Goal: Information Seeking & Learning: Compare options

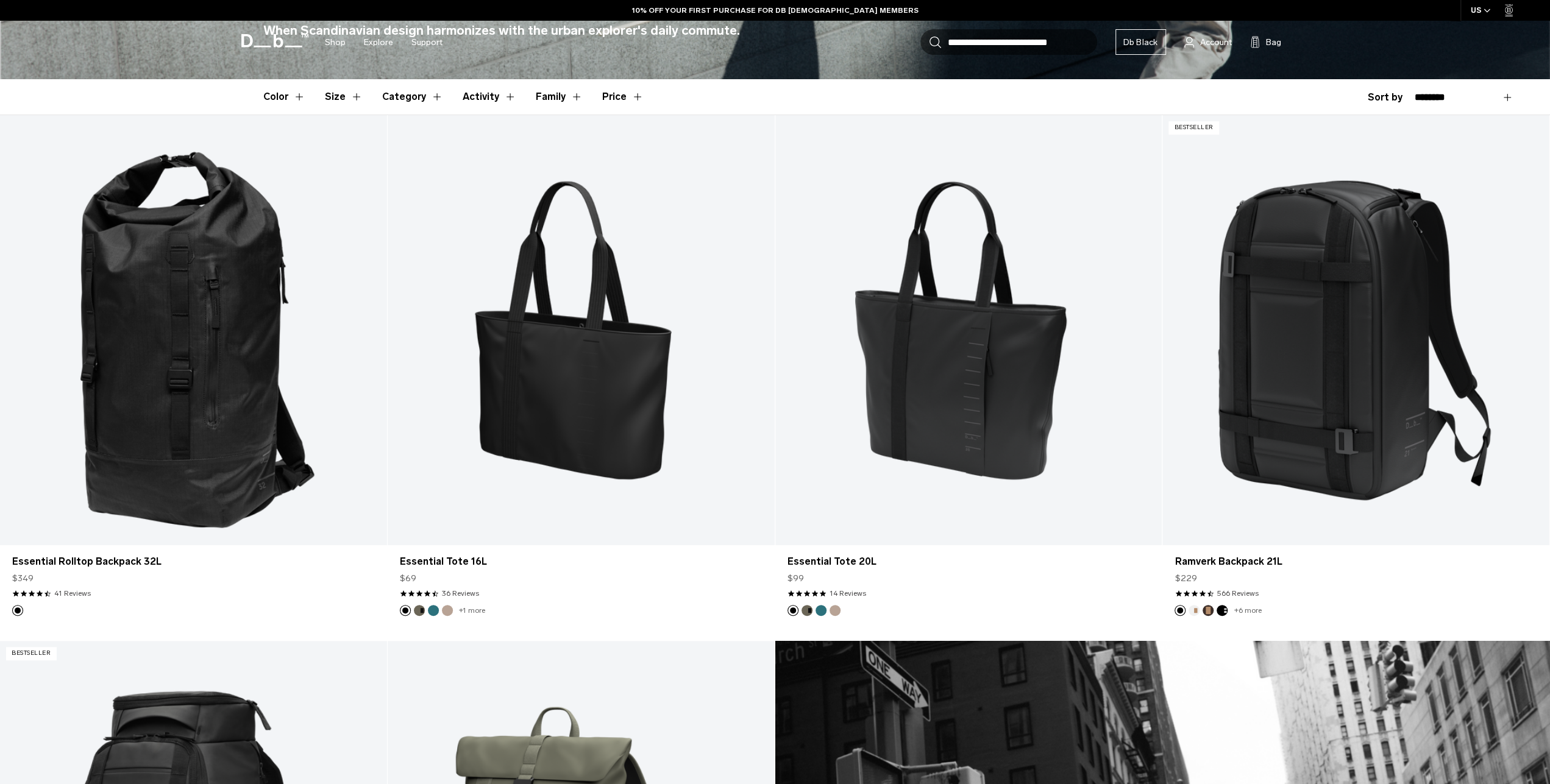
scroll to position [317, 0]
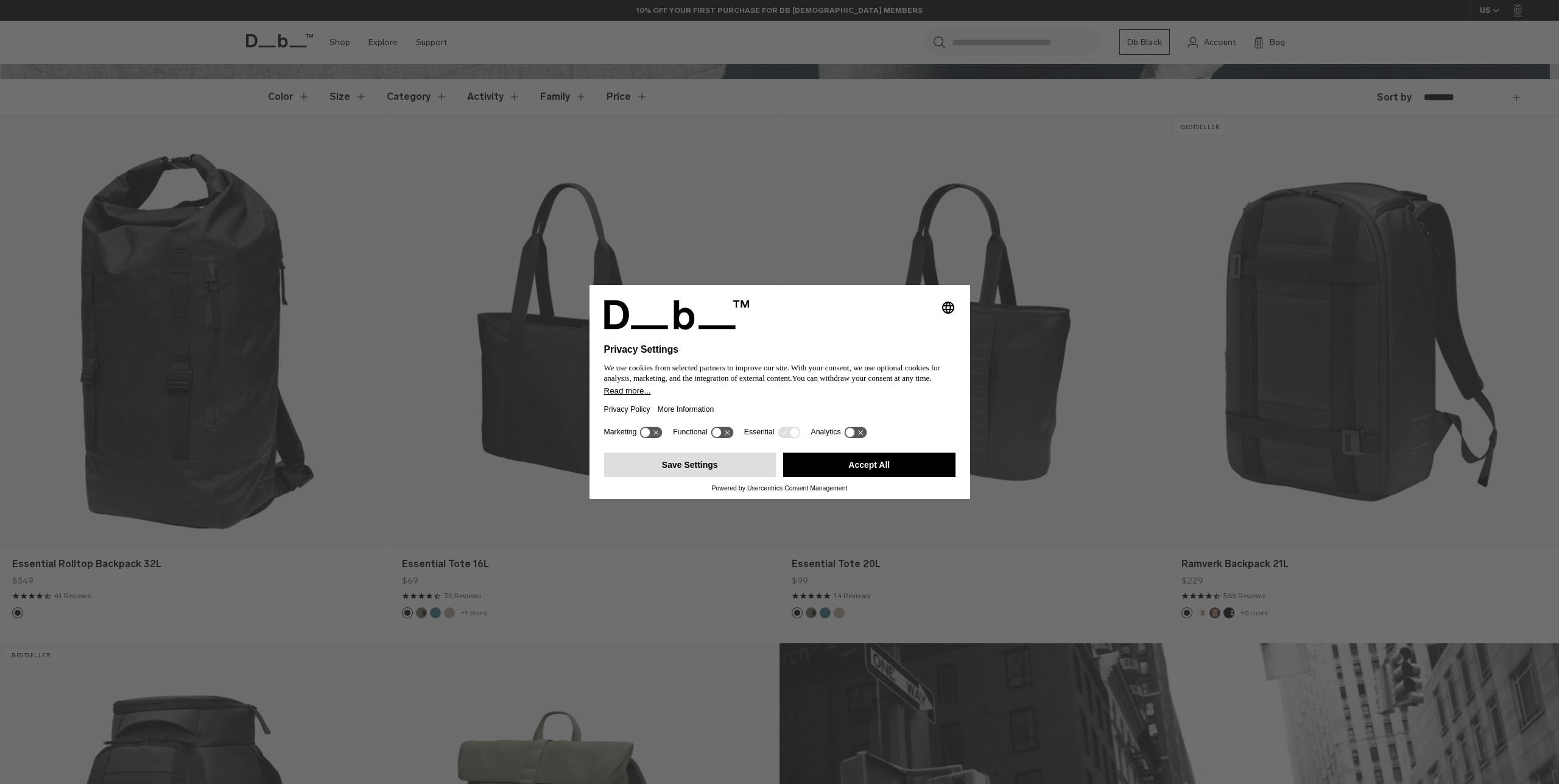
click at [739, 472] on button "Save Settings" at bounding box center [690, 464] width 172 height 24
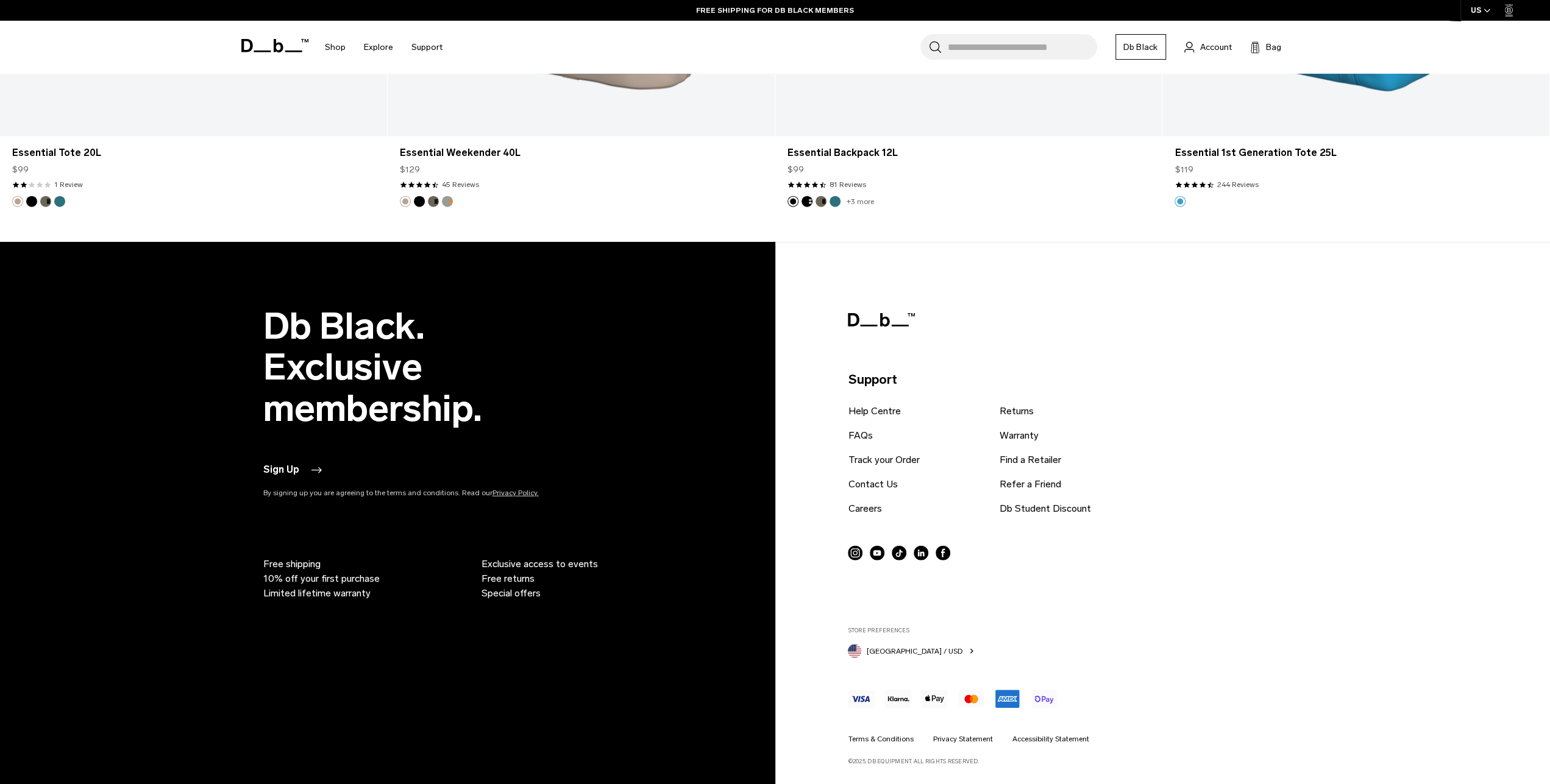
scroll to position [2428, 0]
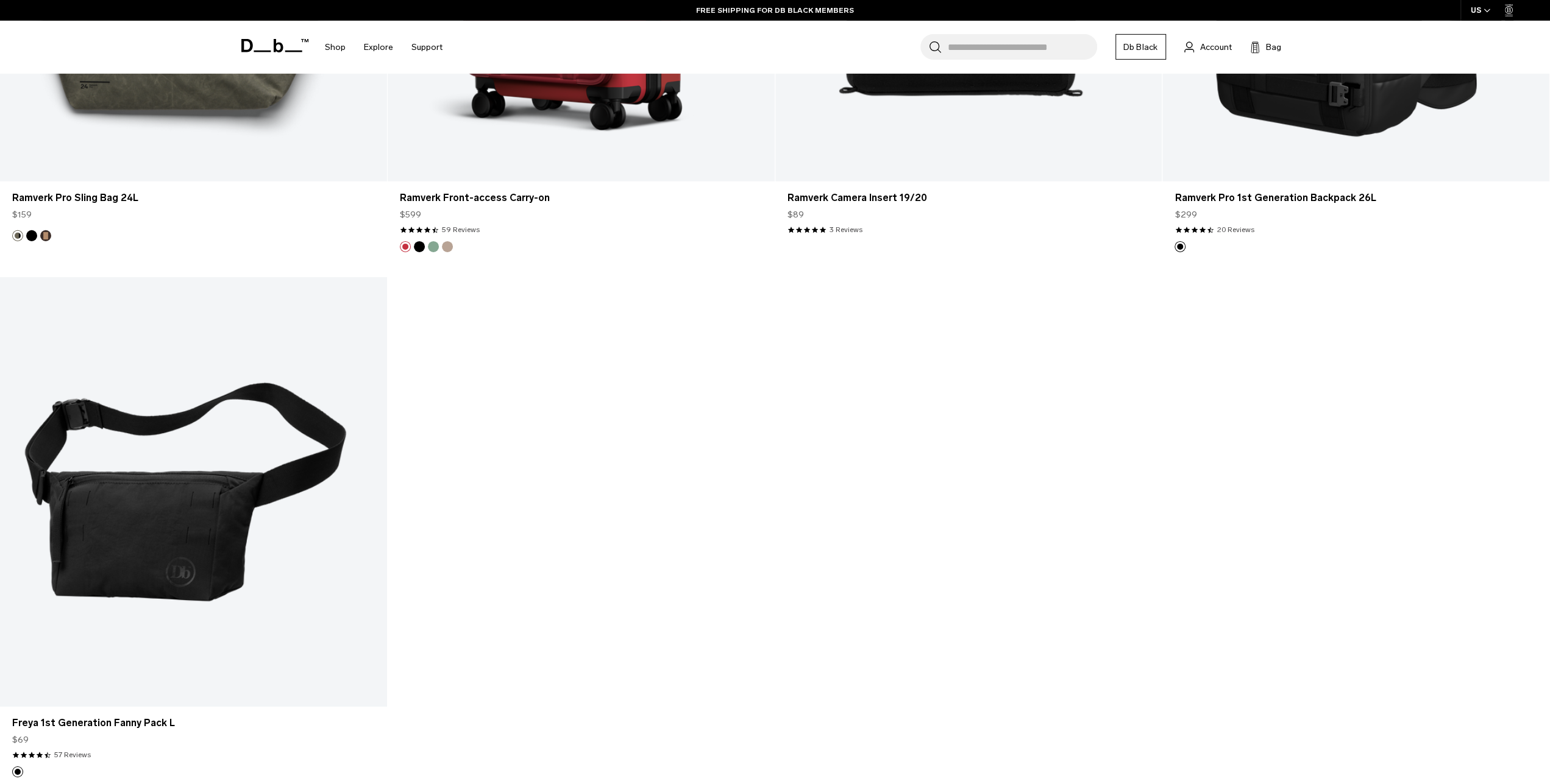
scroll to position [3864, 0]
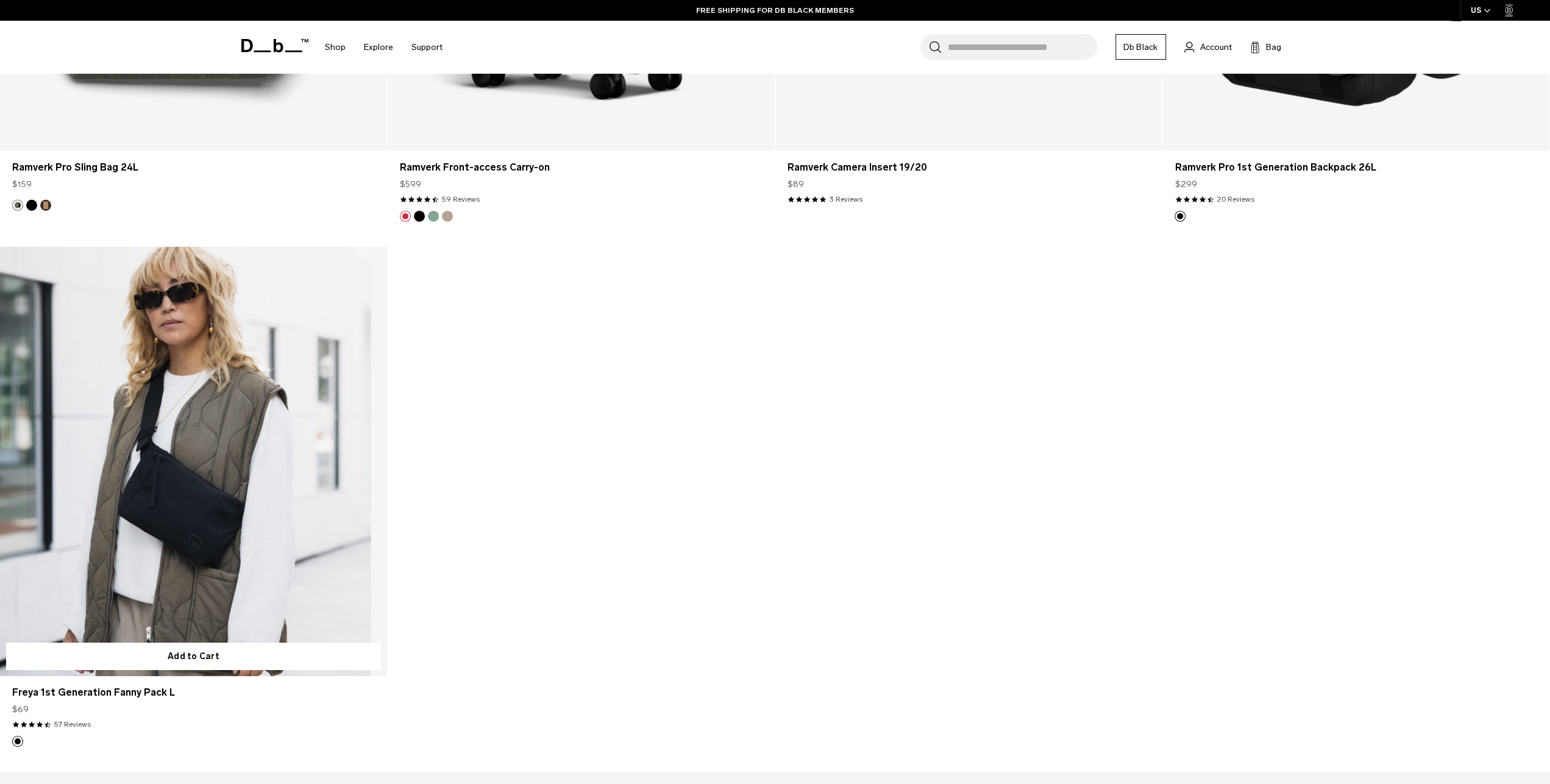
click at [308, 561] on link "Freya 1st Generation Fanny Pack L" at bounding box center [193, 461] width 387 height 430
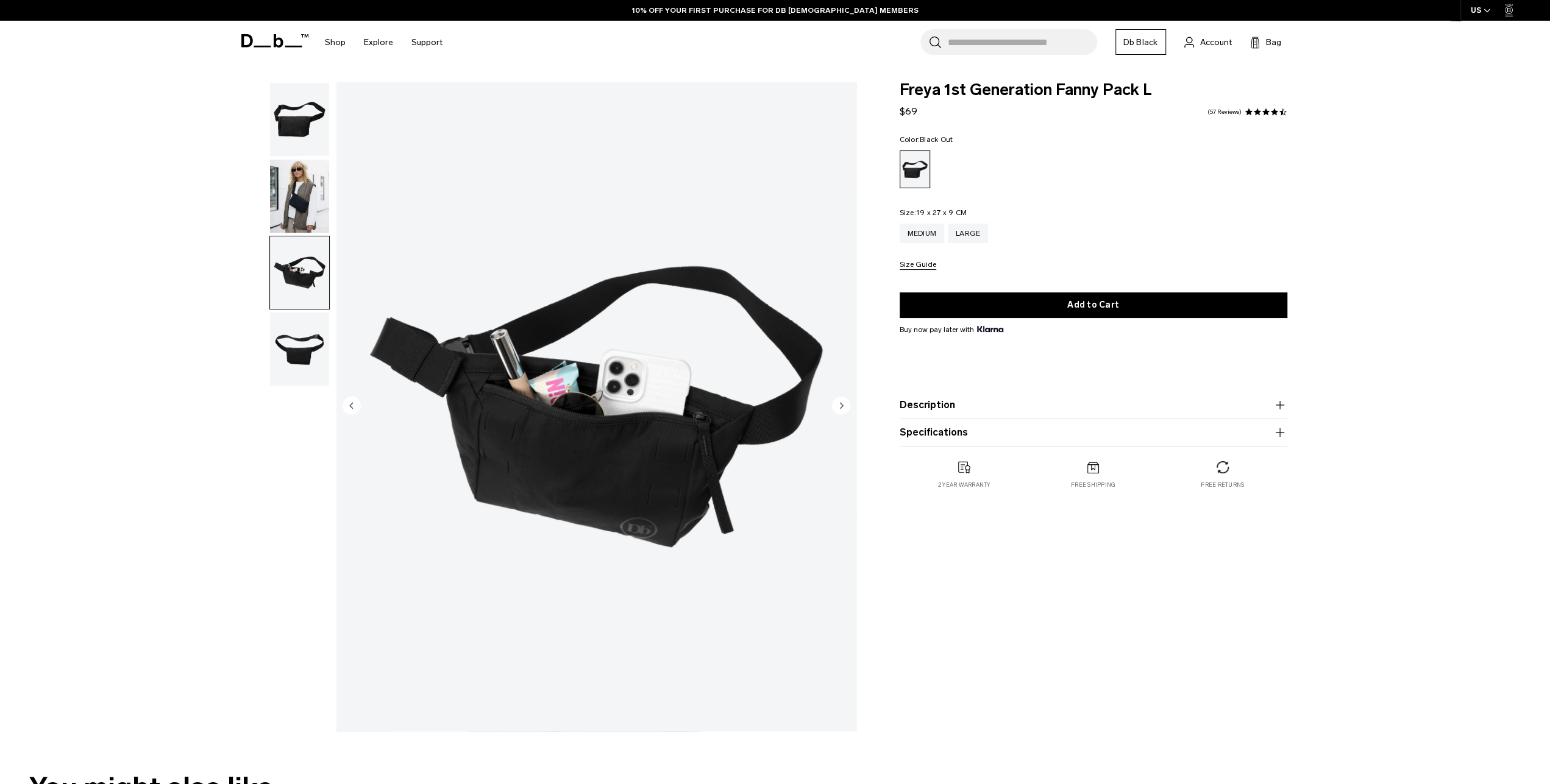
click at [301, 312] on img "button" at bounding box center [300, 348] width 59 height 73
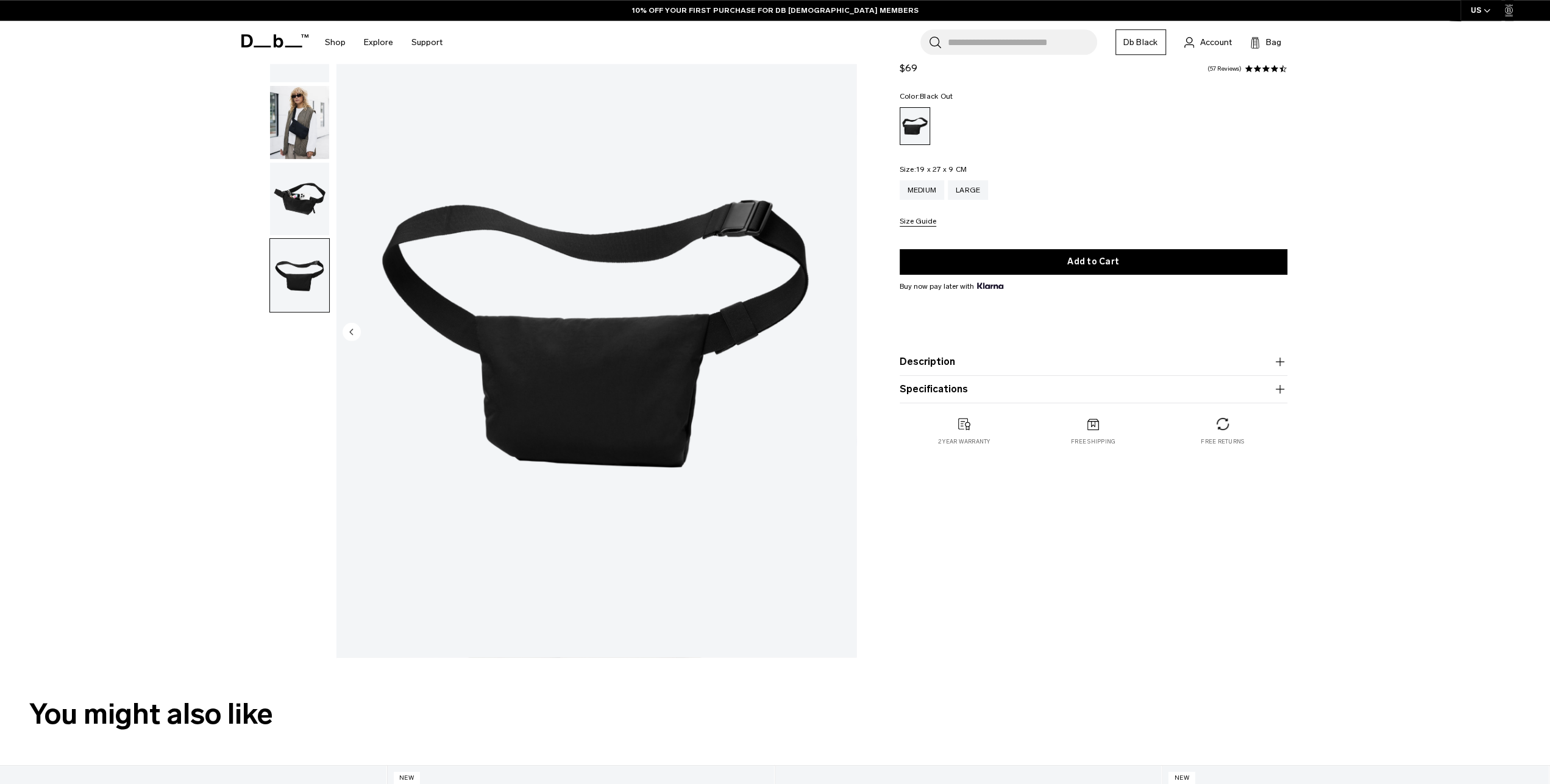
scroll to position [126, 0]
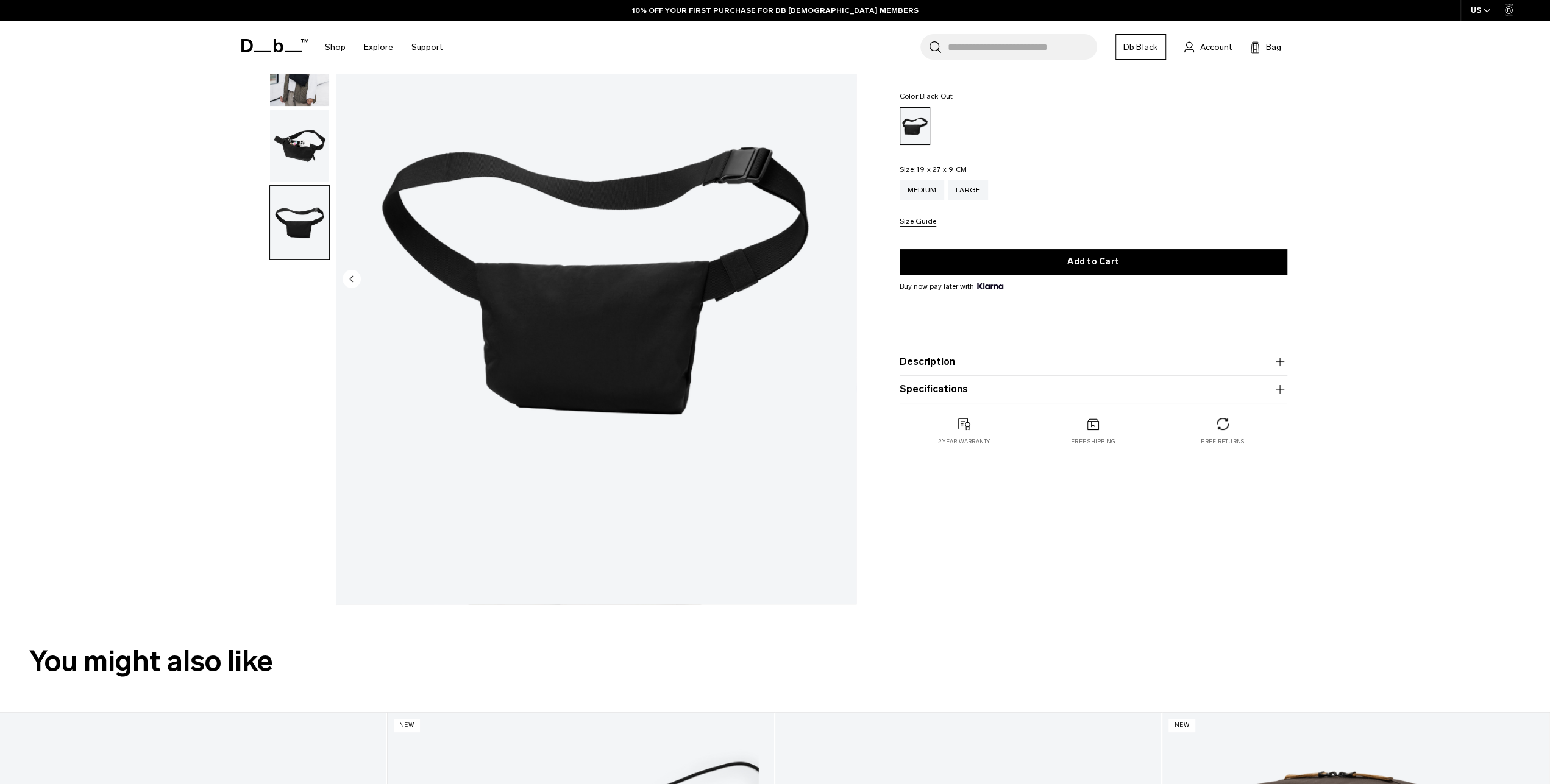
click at [997, 372] on product-accordion "Description Sometimes you just need to clip on and go. On the days where you on…" at bounding box center [1093, 362] width 388 height 27
click at [1127, 351] on product-accordion "Description Sometimes you just need to clip on and go. On the days where you on…" at bounding box center [1093, 362] width 388 height 27
click at [1284, 366] on div "Freya 1st Generation Fanny Pack L $69 4.7 star rating 57 Reviews Color: Black O…" at bounding box center [1093, 254] width 461 height 431
click at [1278, 363] on icon "button" at bounding box center [1279, 361] width 14 height 14
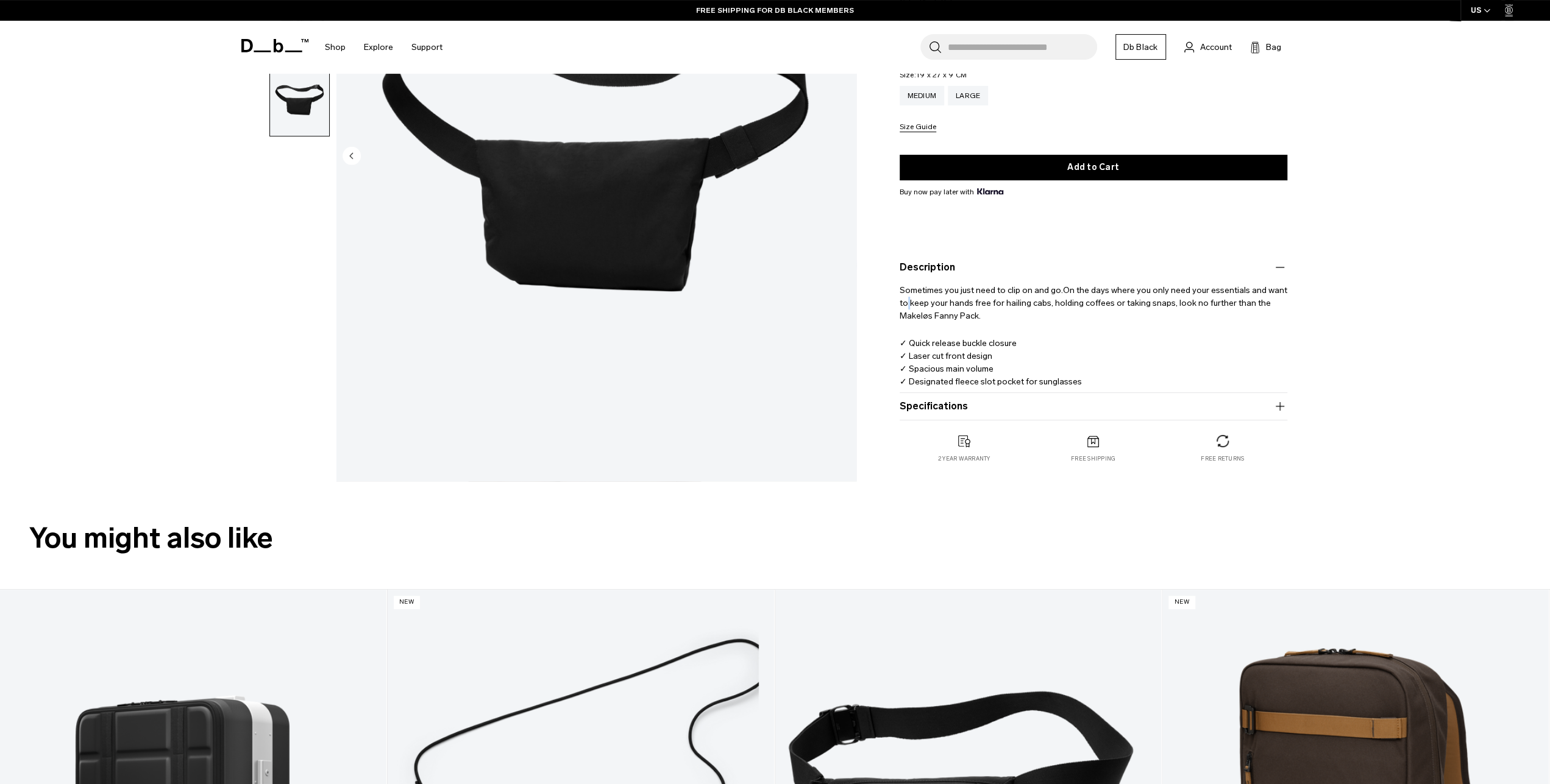
scroll to position [254, 0]
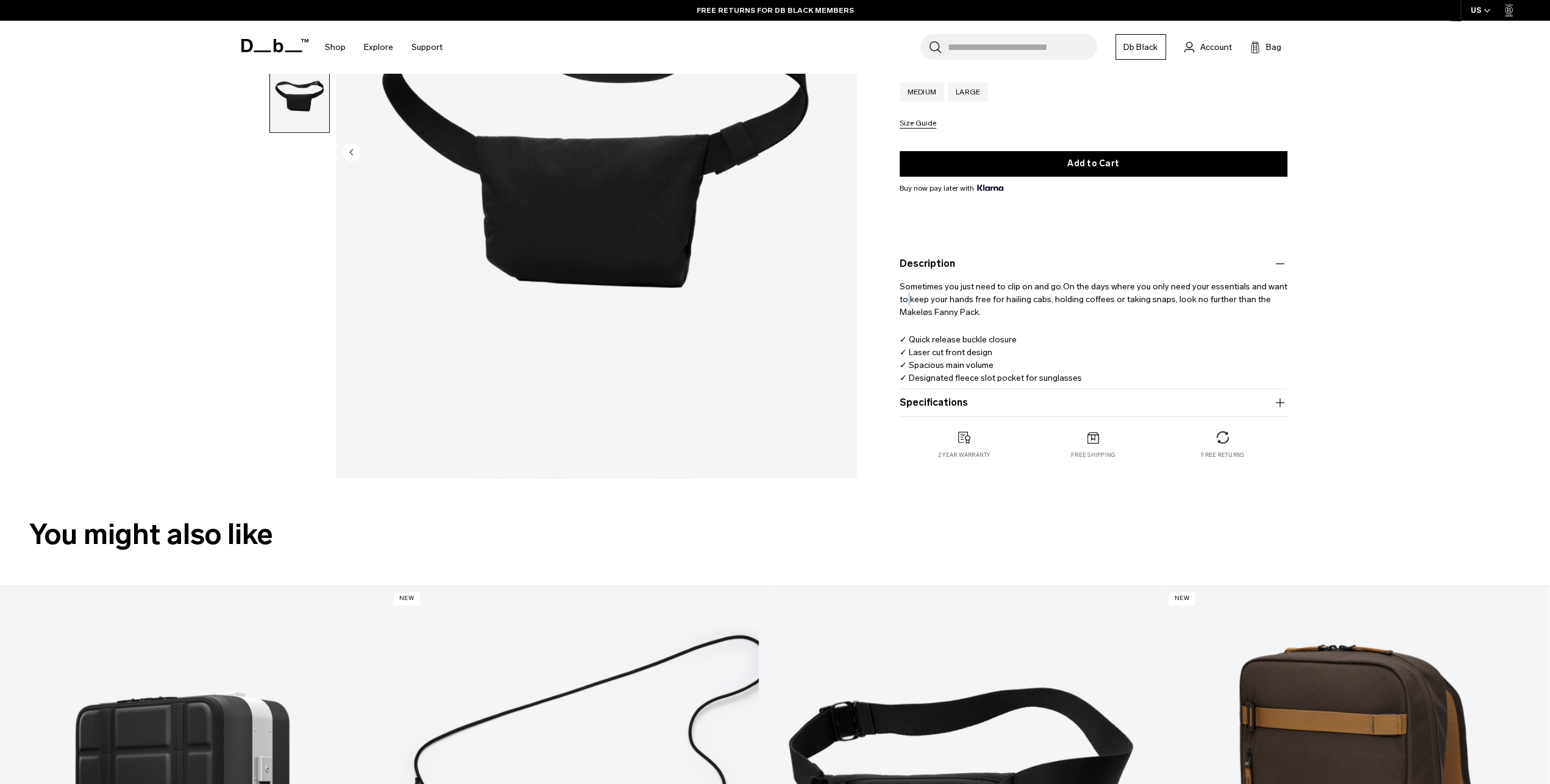
click at [1278, 404] on icon "button" at bounding box center [1279, 402] width 14 height 14
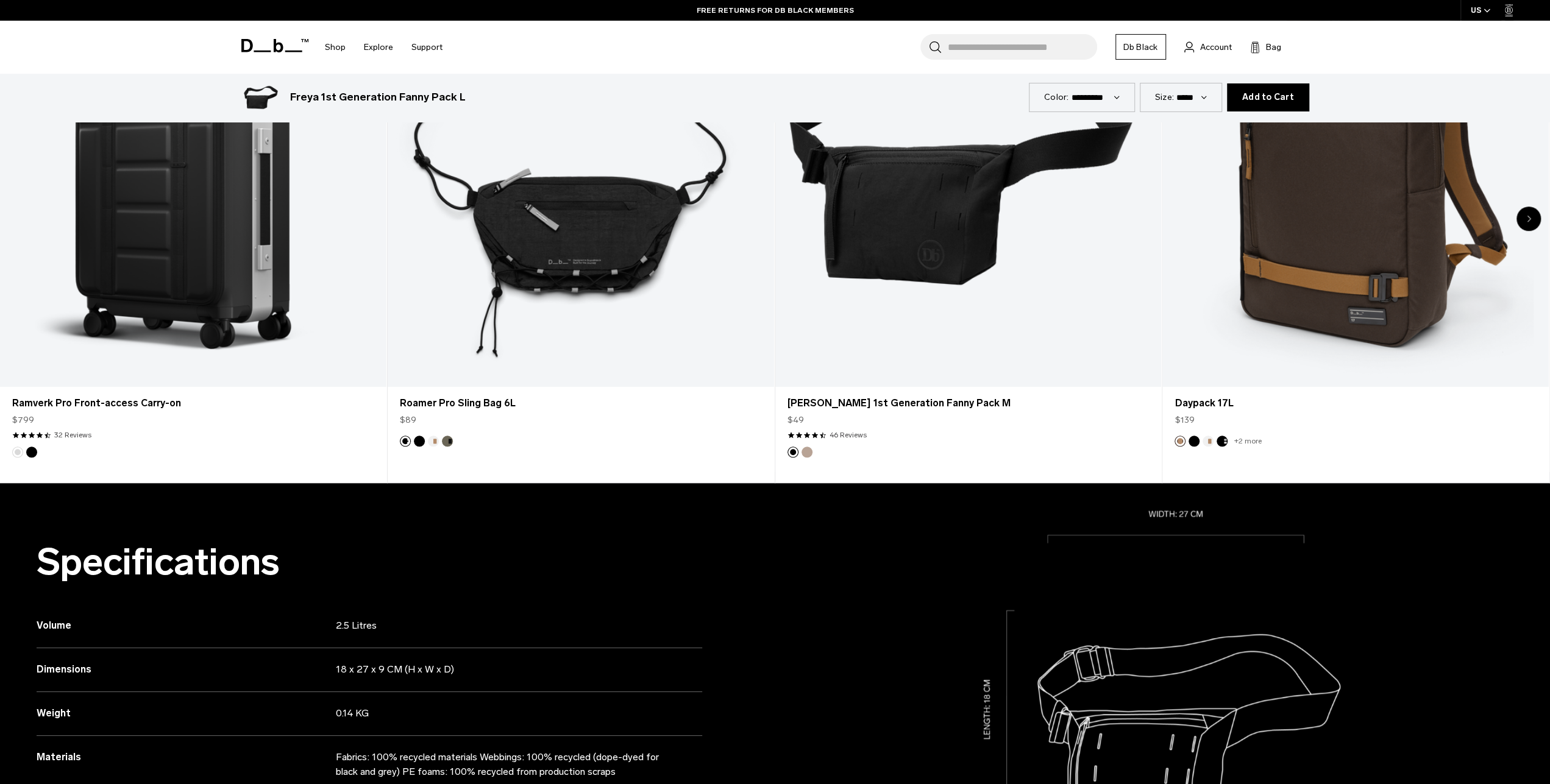
scroll to position [887, 0]
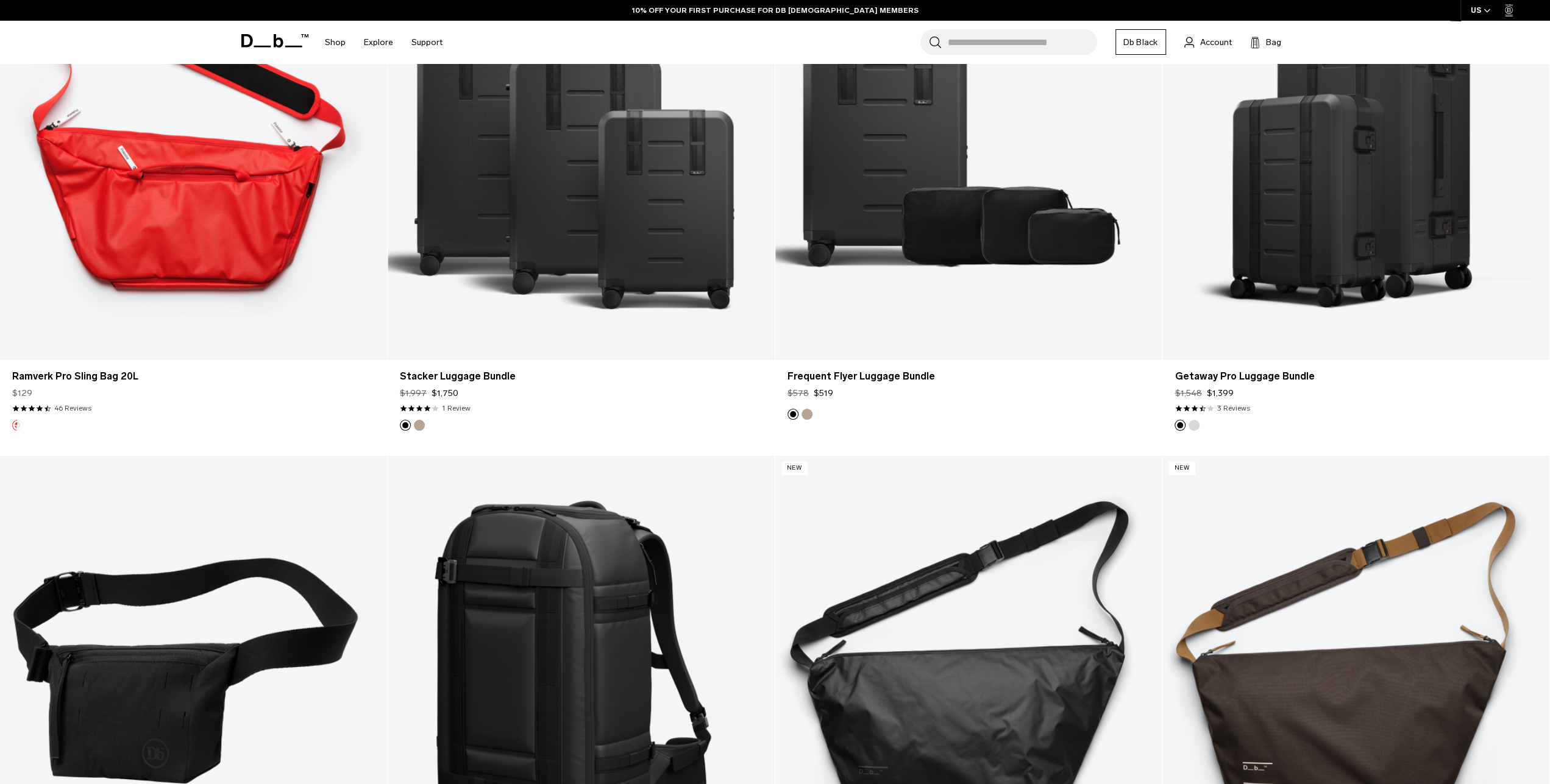
scroll to position [2414, 0]
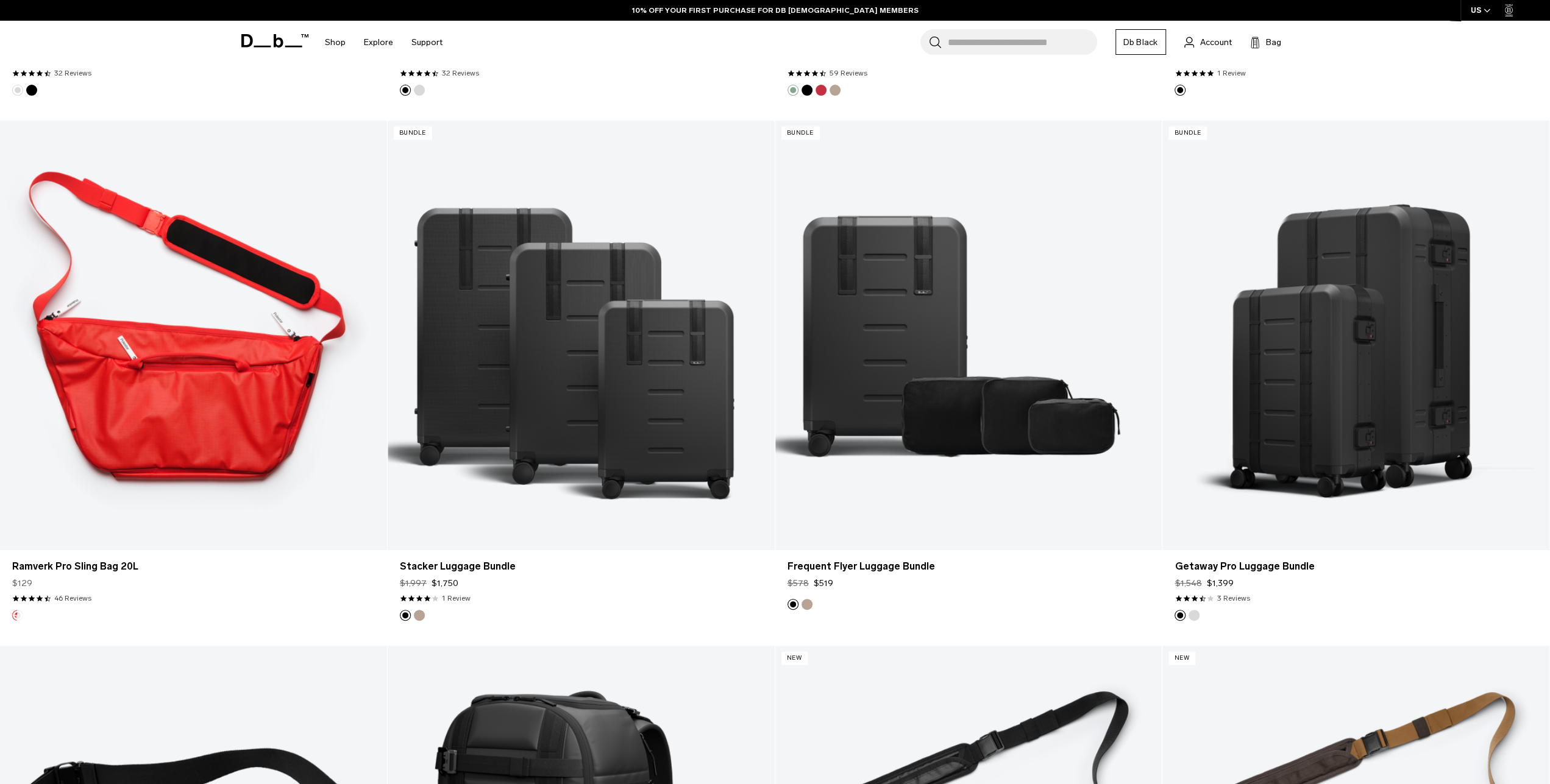
click at [235, 366] on link "Ramverk Pro Sling Bag 20L" at bounding box center [193, 335] width 387 height 430
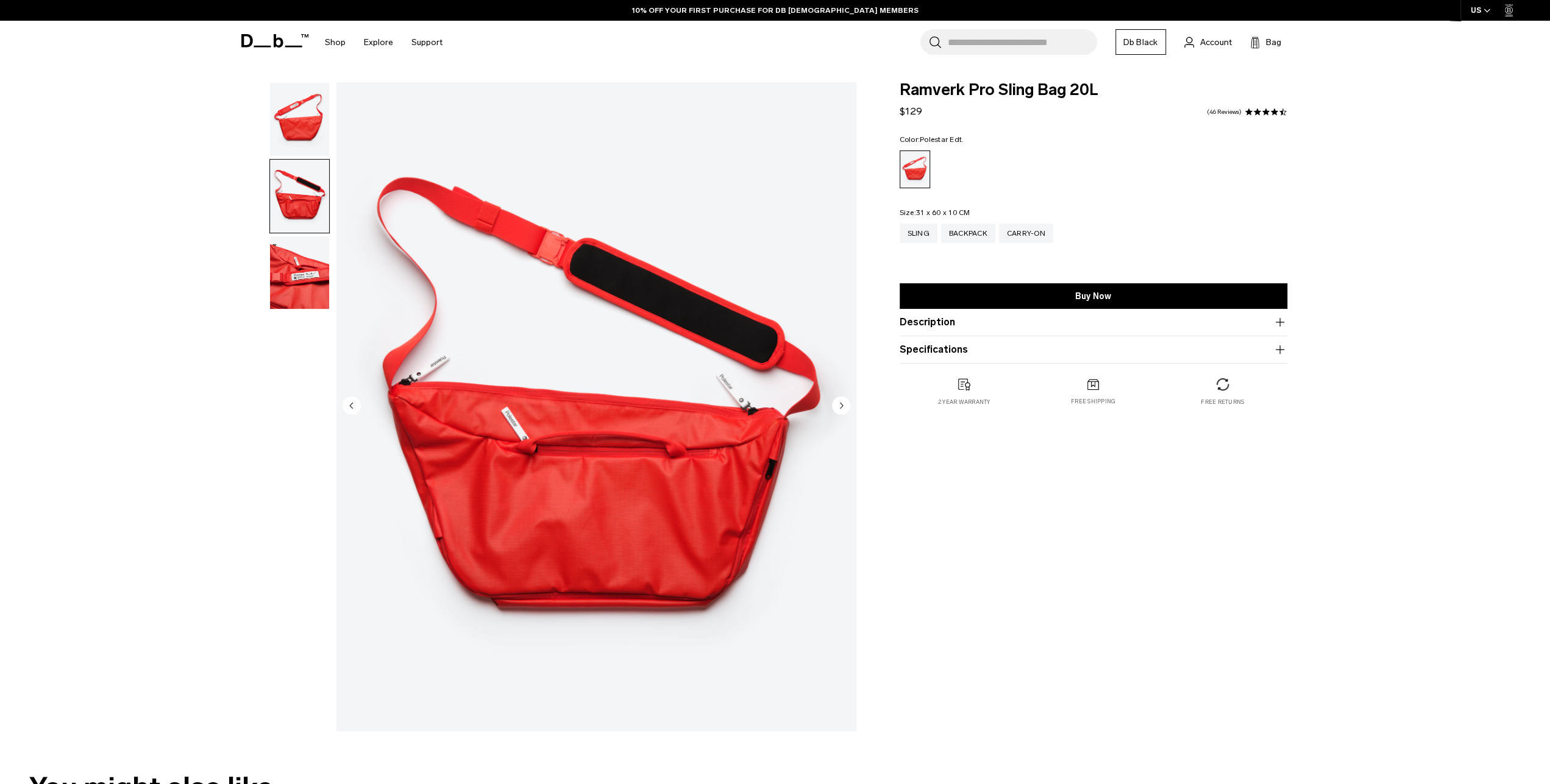
click at [277, 178] on img "button" at bounding box center [300, 196] width 59 height 73
click at [306, 236] on img "button" at bounding box center [300, 272] width 59 height 73
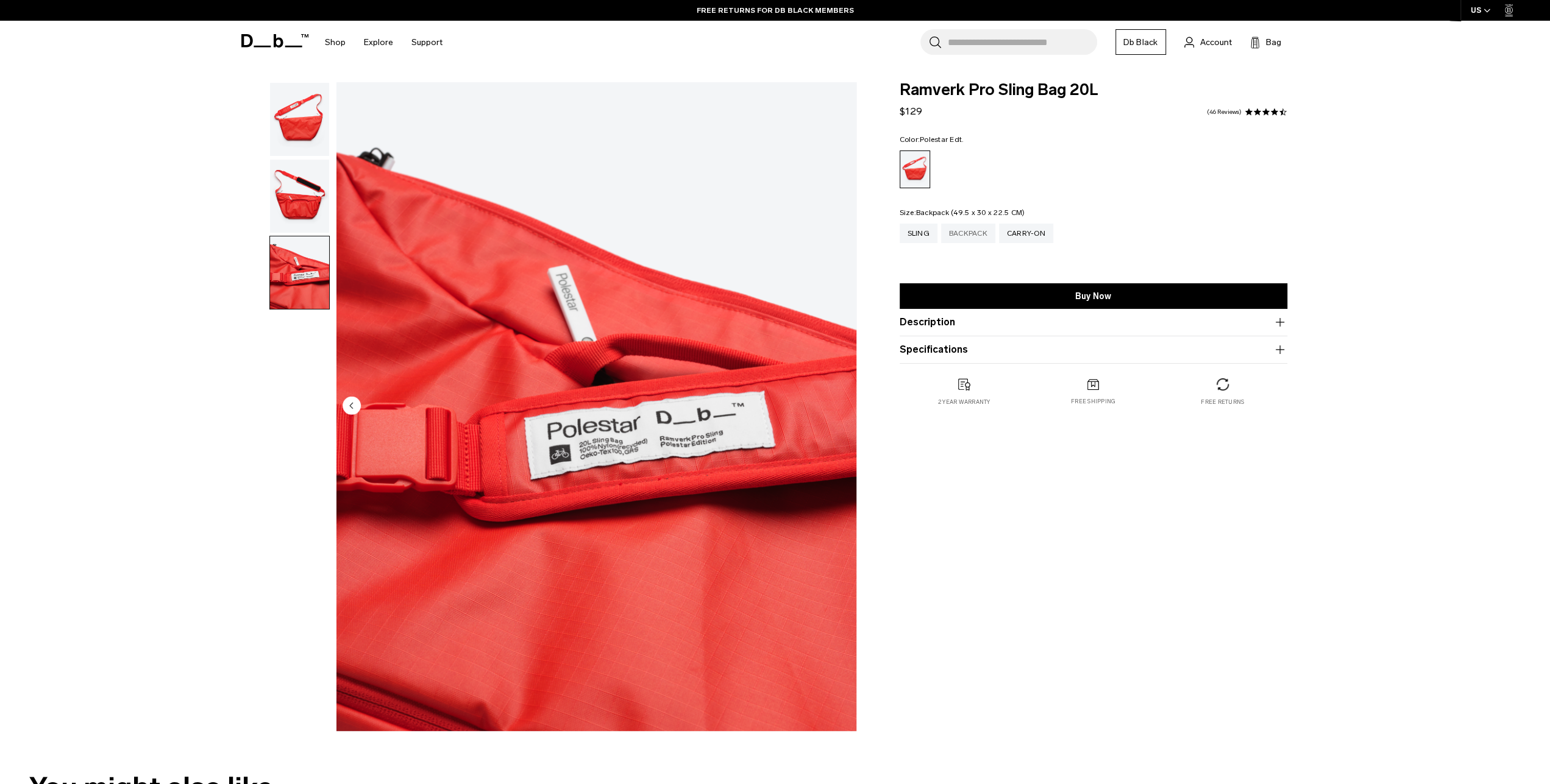
click at [979, 226] on div "Backpack" at bounding box center [968, 233] width 54 height 20
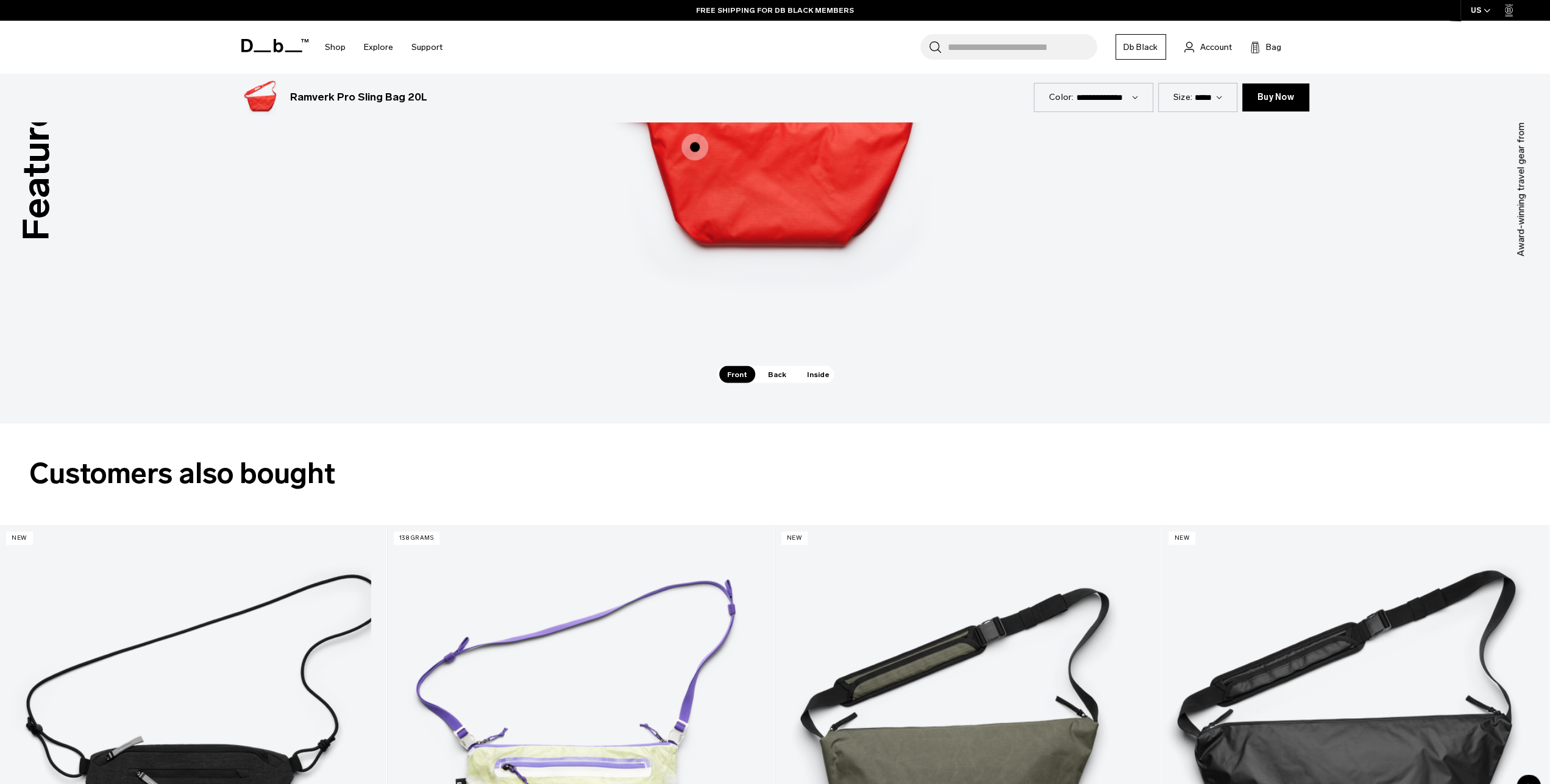
scroll to position [1647, 0]
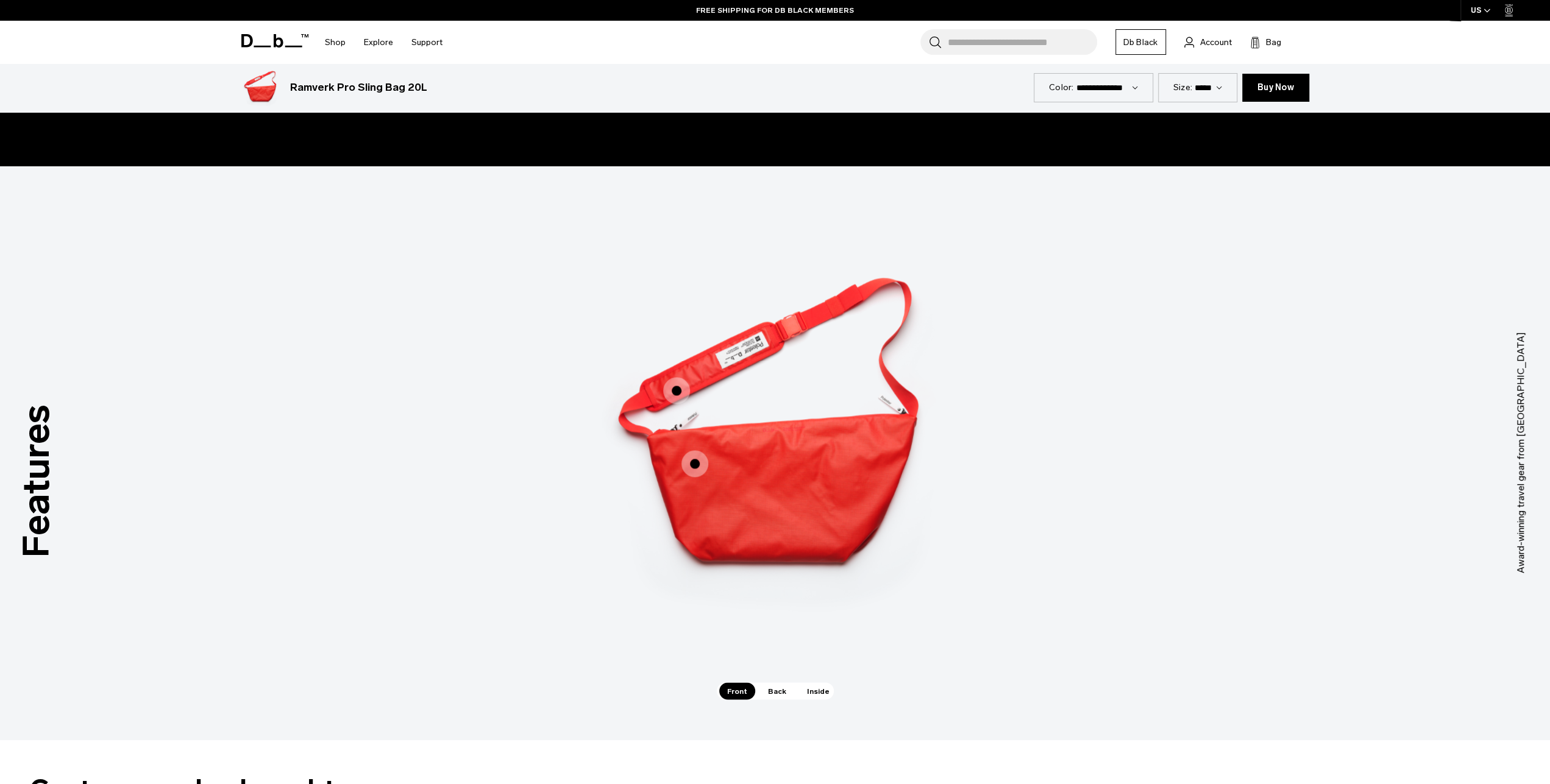
click at [771, 691] on span "Back" at bounding box center [776, 691] width 34 height 17
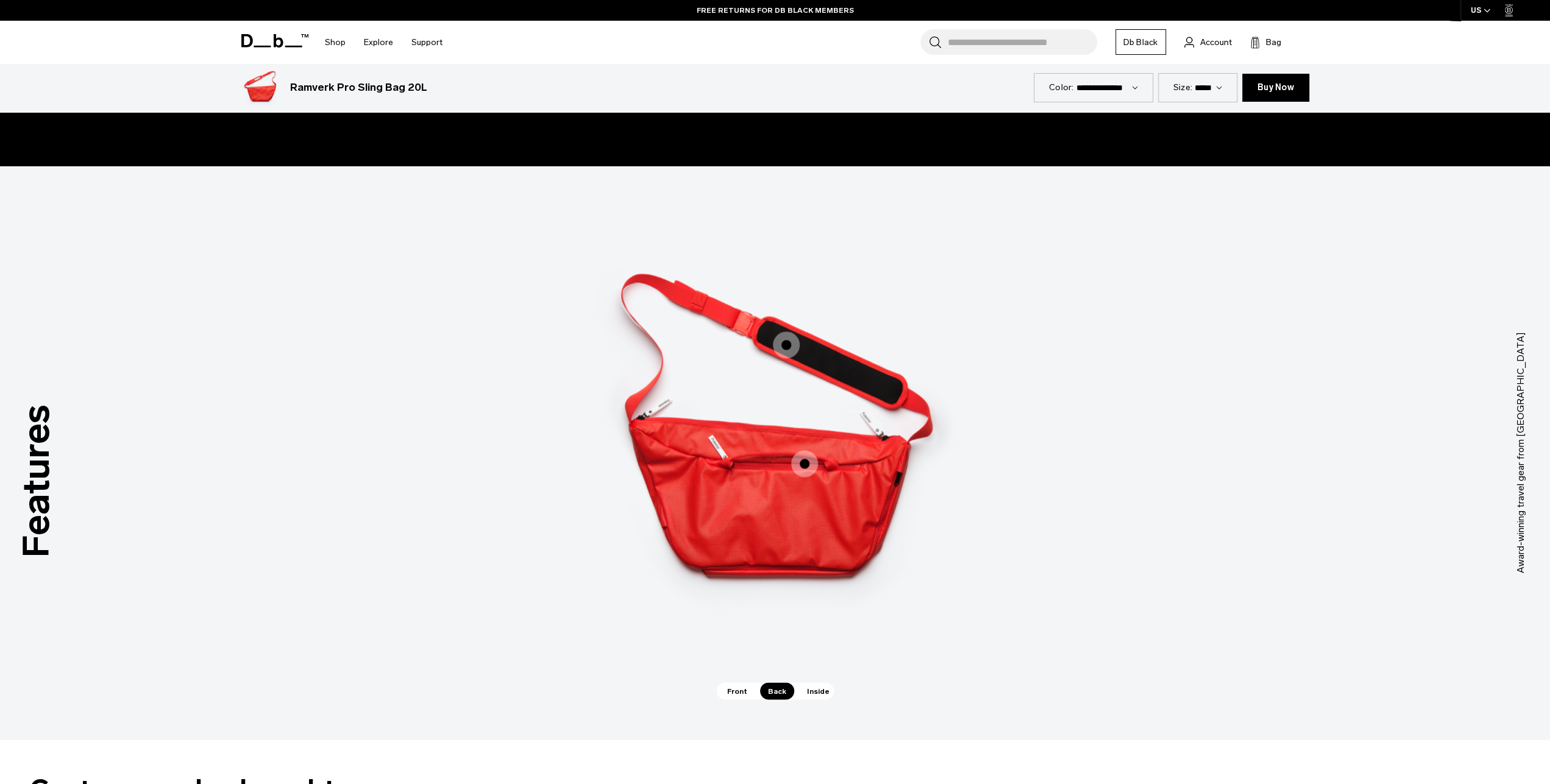
click at [819, 688] on span "Inside" at bounding box center [818, 691] width 38 height 17
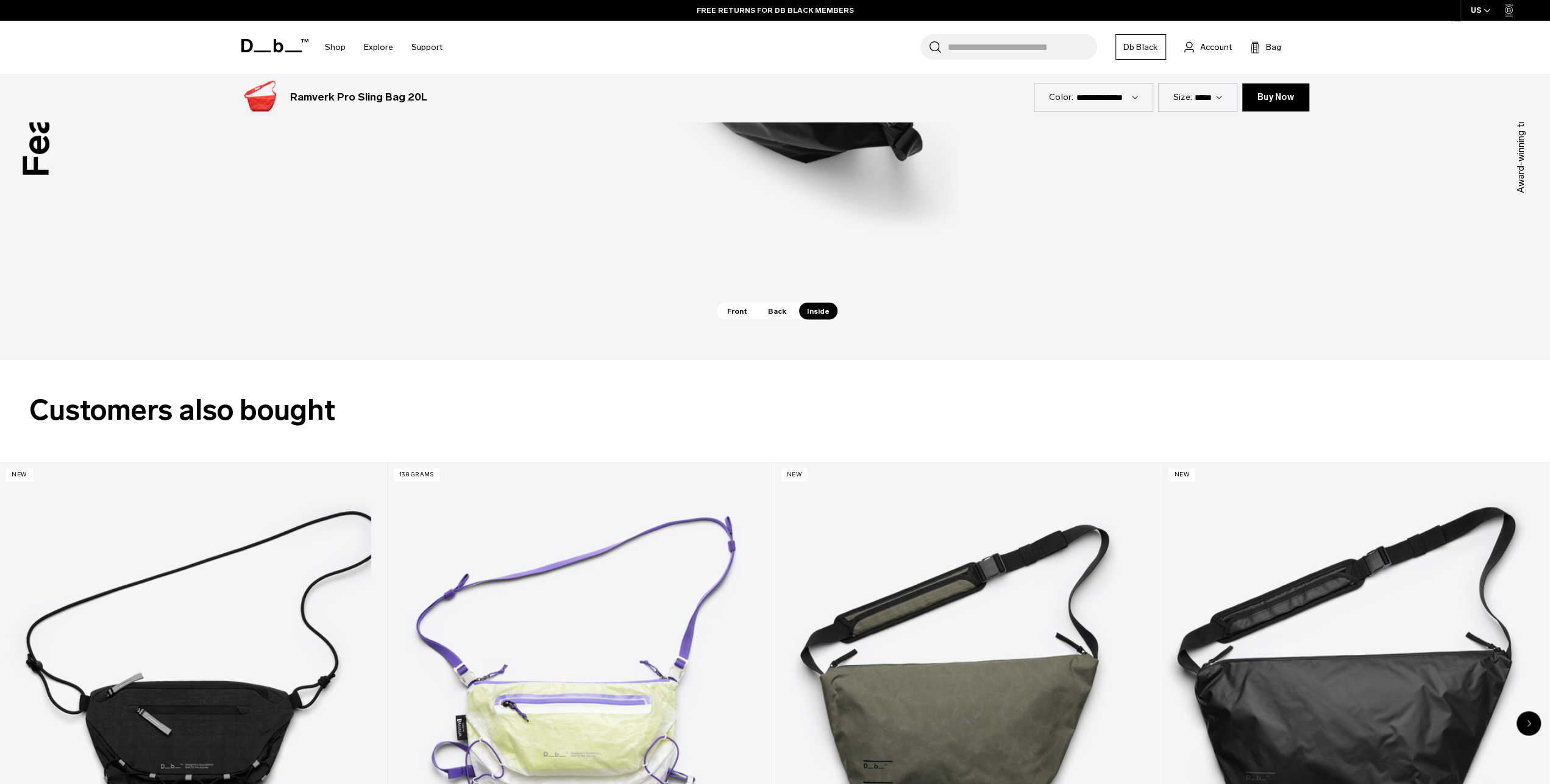
scroll to position [2344, 0]
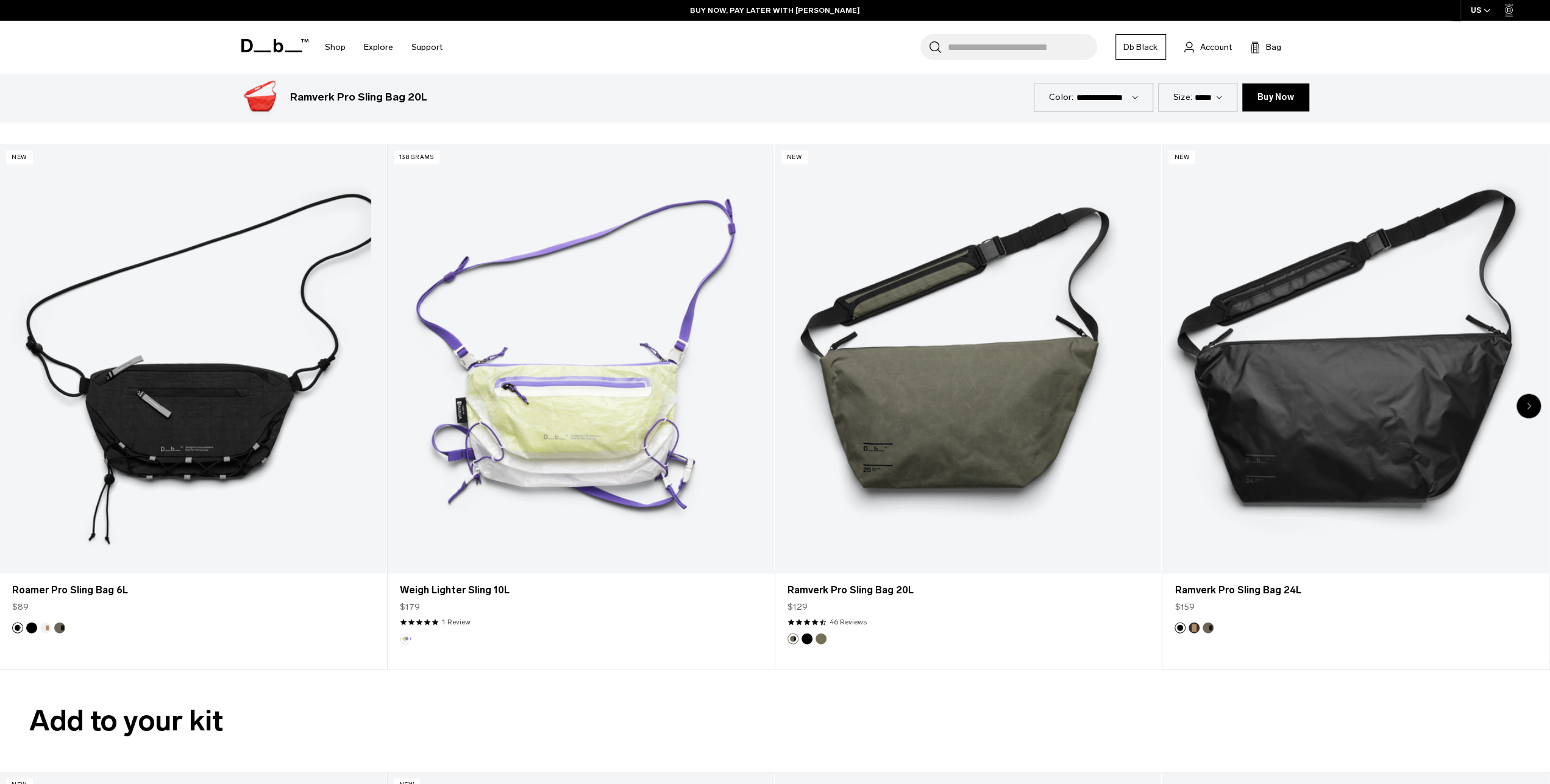
click at [1525, 401] on div "Next slide" at bounding box center [1528, 406] width 24 height 24
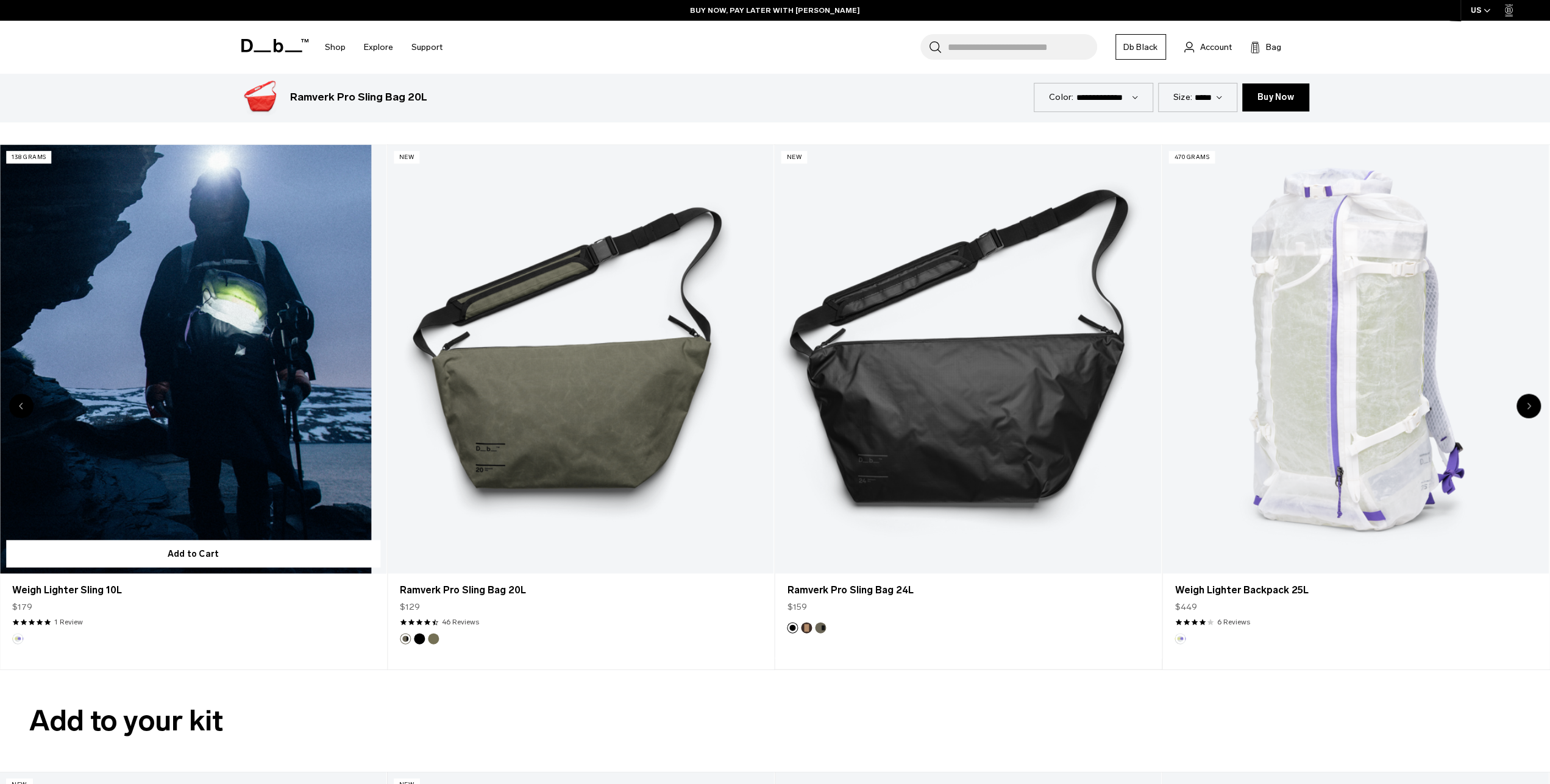
click at [205, 400] on link "Weigh Lighter Sling 10L" at bounding box center [193, 360] width 386 height 429
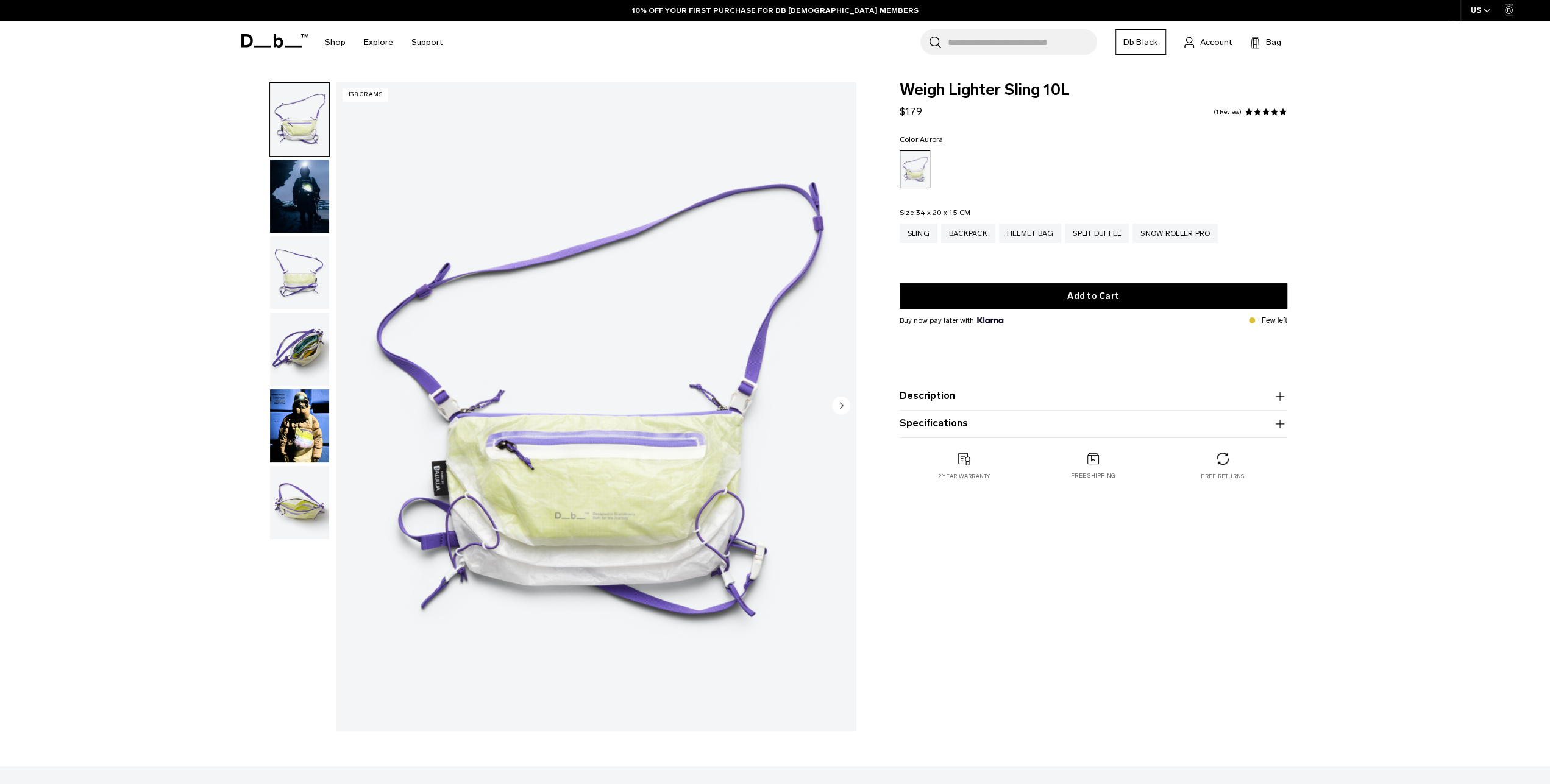
click at [291, 242] on img "button" at bounding box center [300, 272] width 59 height 73
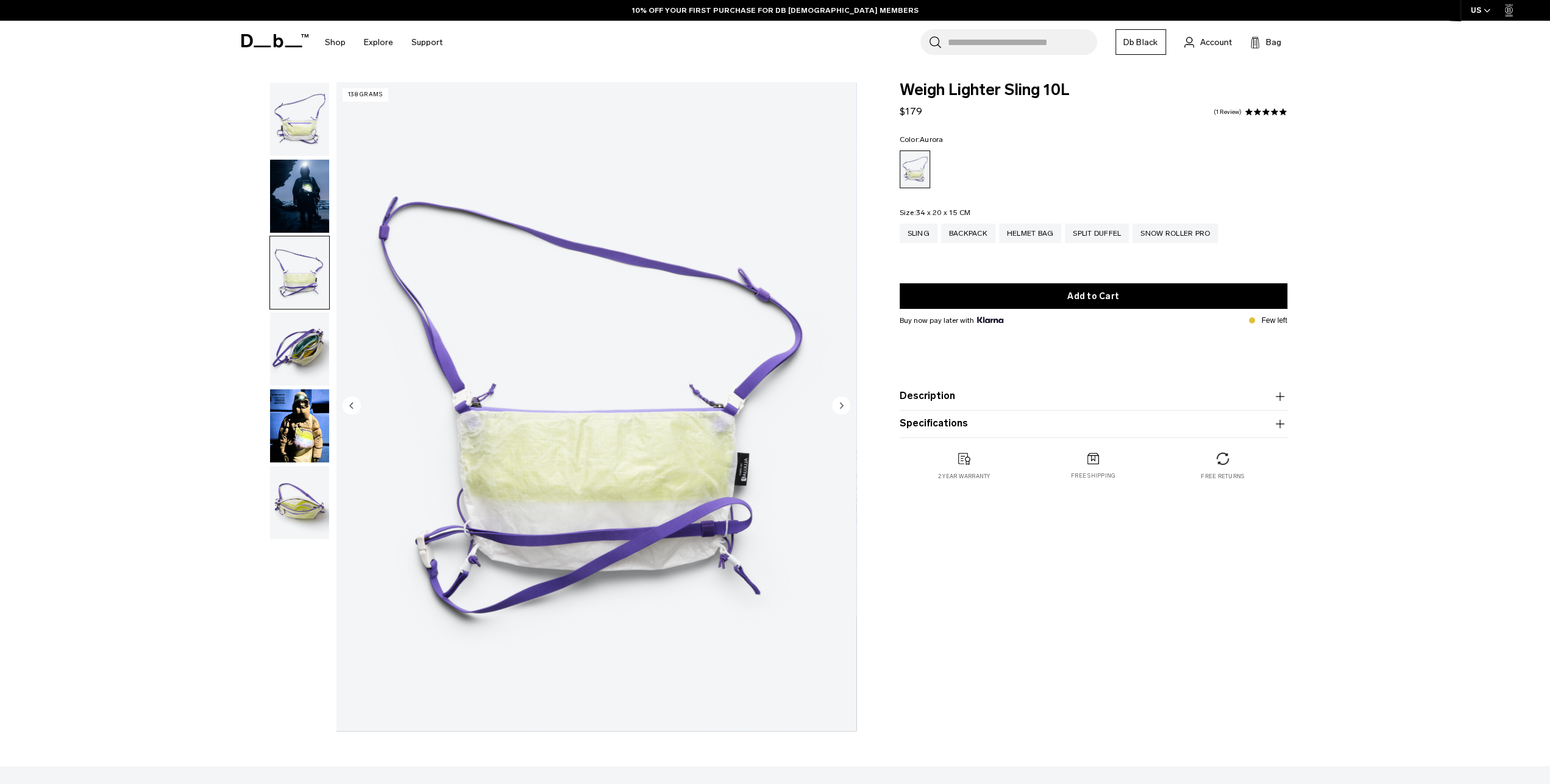
click at [290, 312] on img "button" at bounding box center [300, 348] width 59 height 73
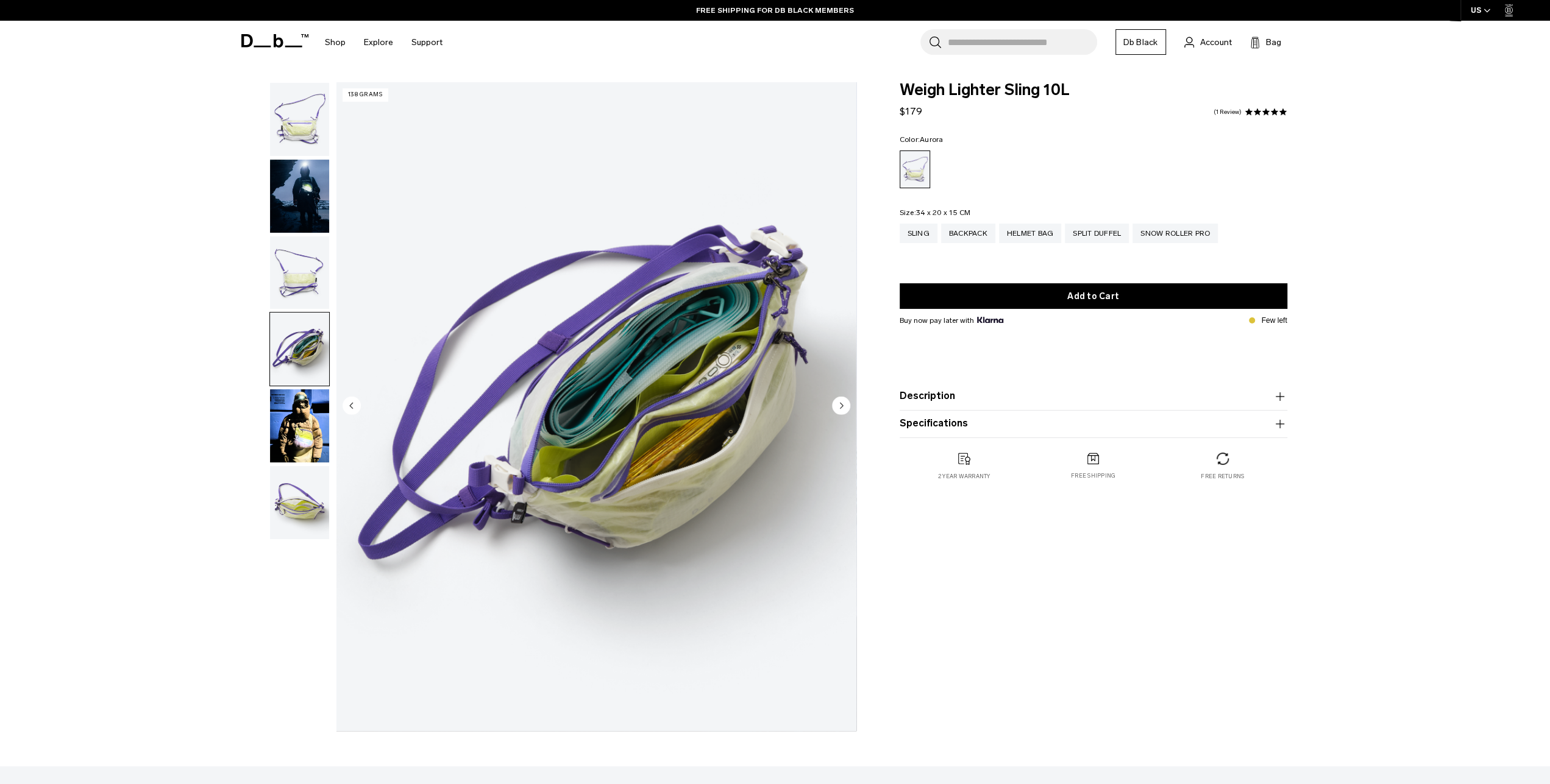
click at [293, 466] on img "button" at bounding box center [300, 502] width 59 height 73
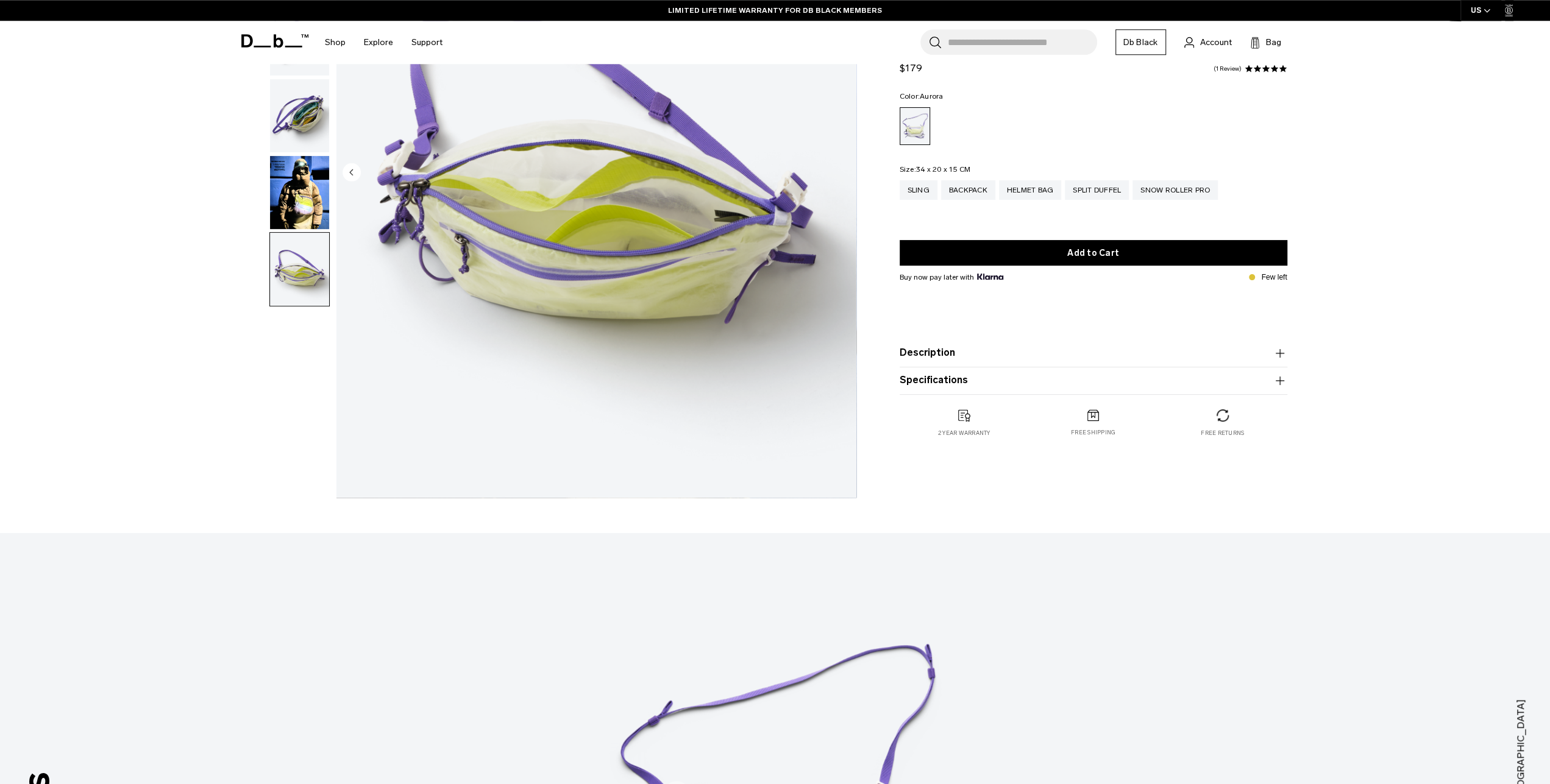
scroll to position [98, 0]
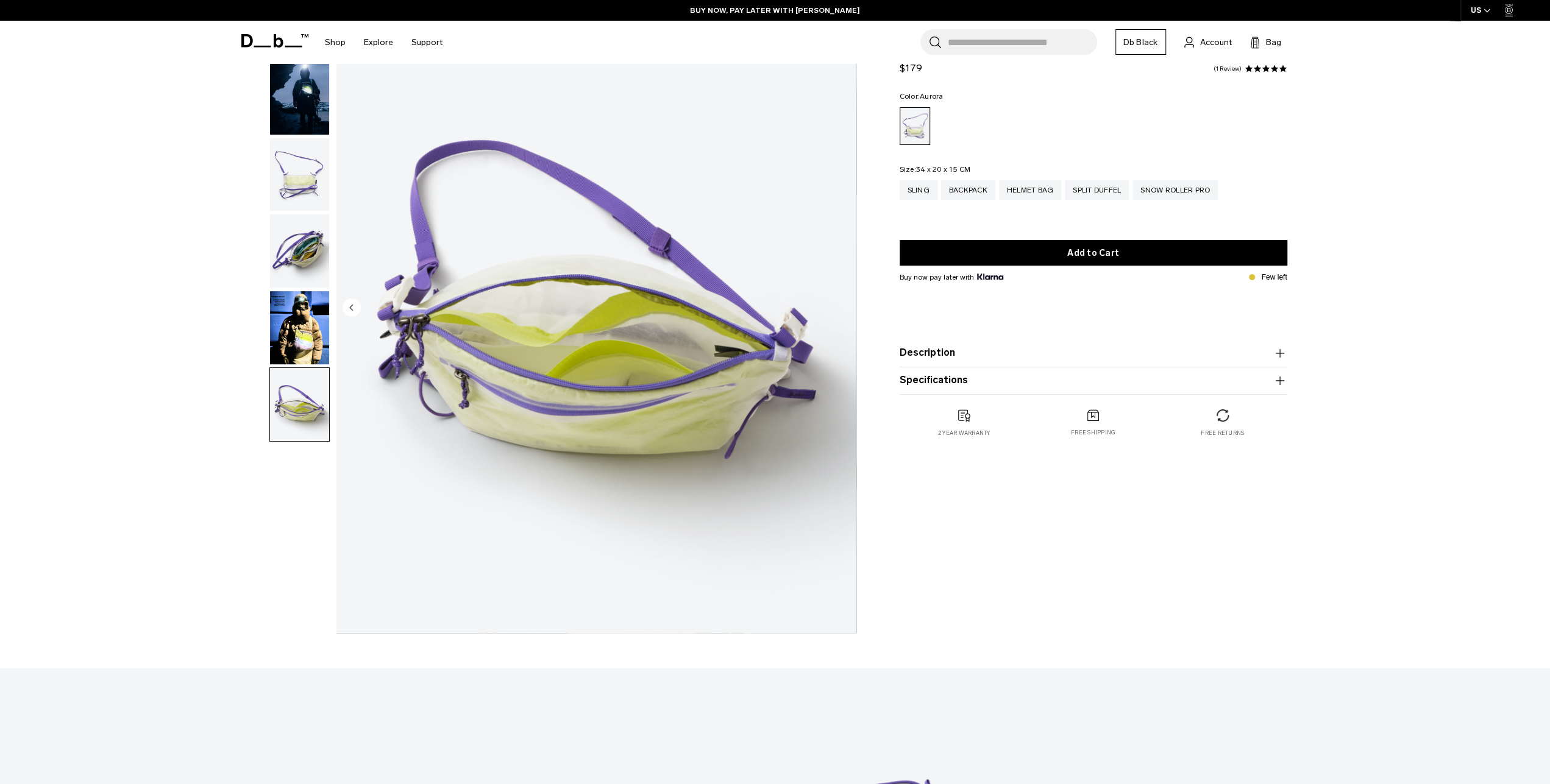
click at [973, 359] on button "Description" at bounding box center [1093, 353] width 388 height 14
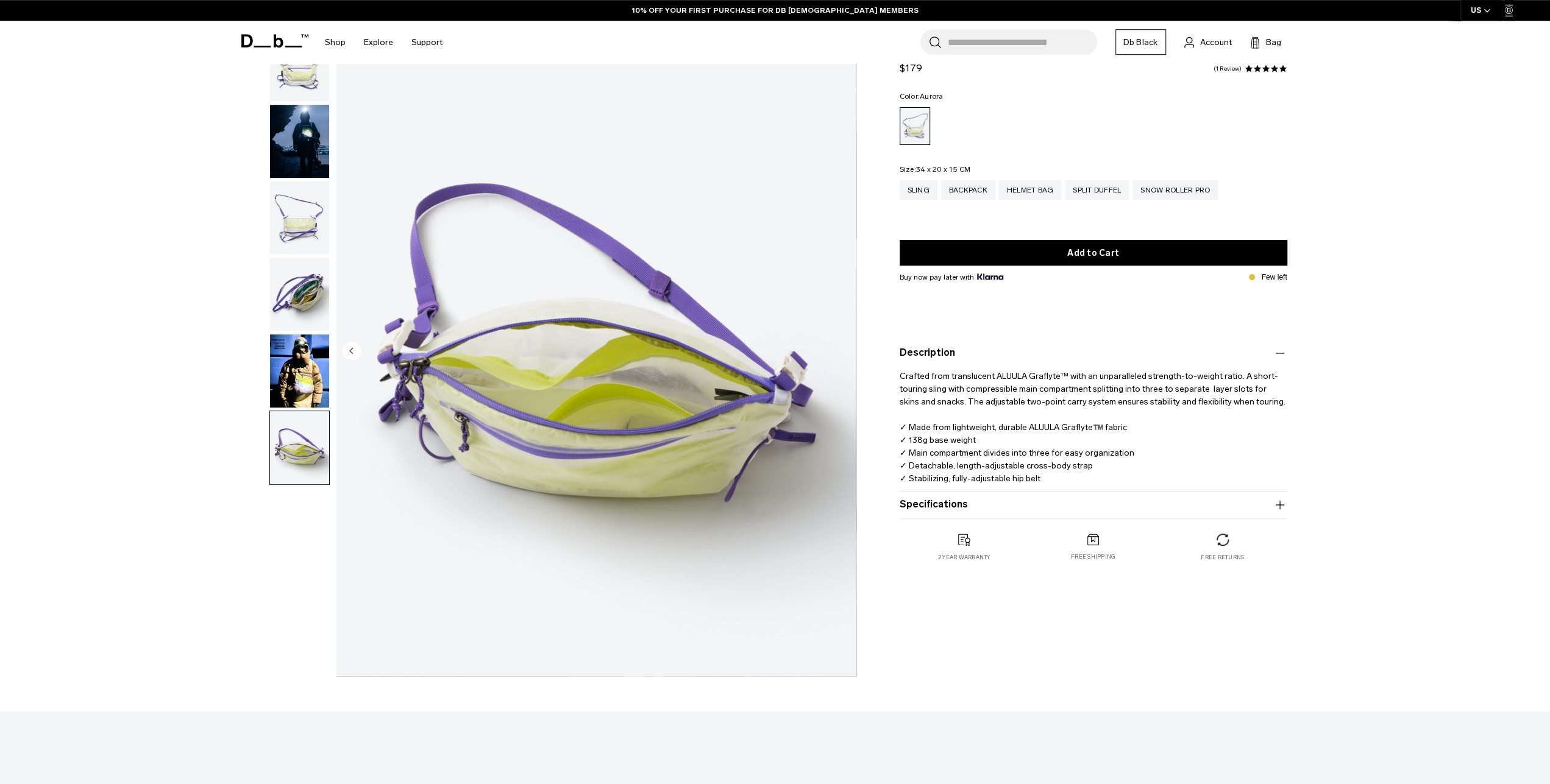
scroll to position [0, 0]
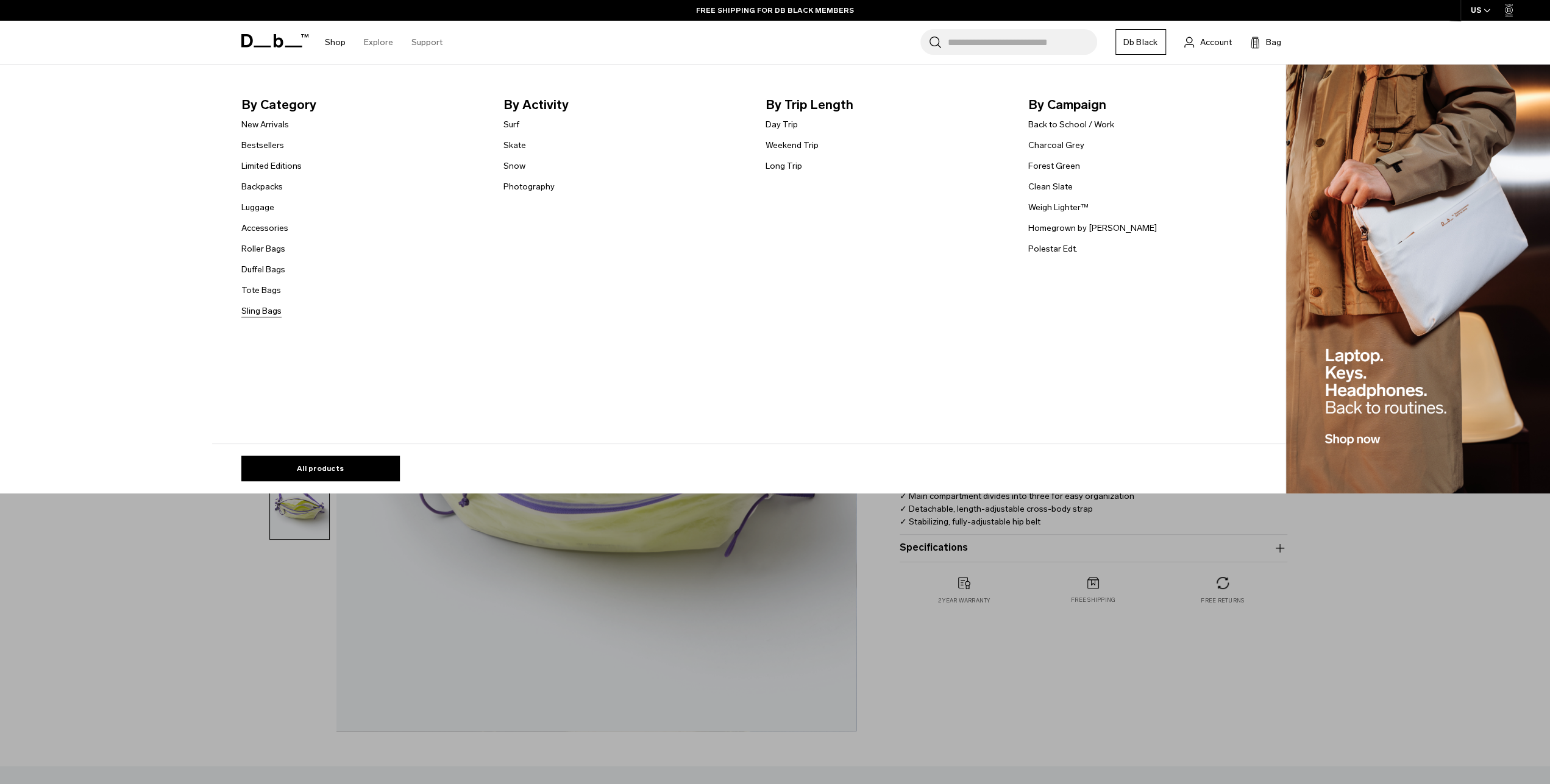
click at [271, 306] on link "Sling Bags" at bounding box center [261, 311] width 40 height 13
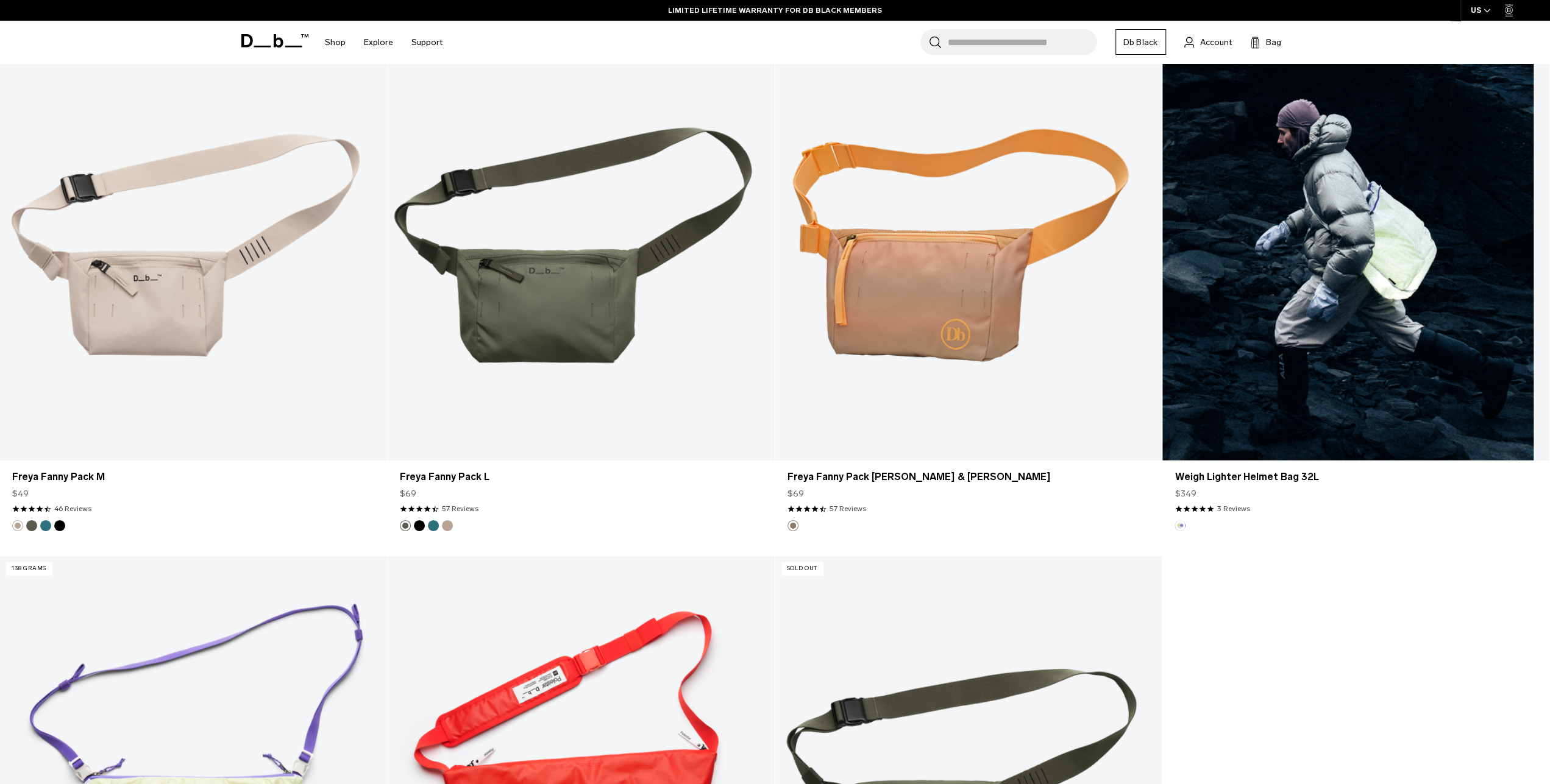
scroll to position [3928, 0]
